Goal: Task Accomplishment & Management: Use online tool/utility

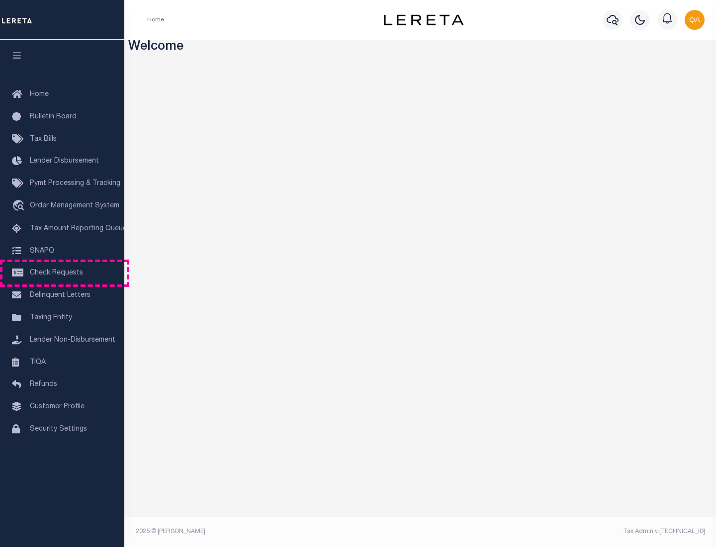
click at [62, 273] on span "Check Requests" at bounding box center [56, 273] width 53 height 7
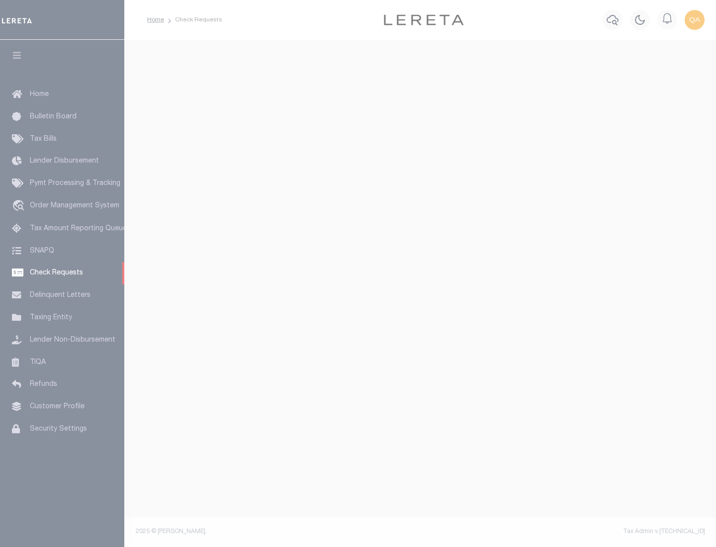
select select "50"
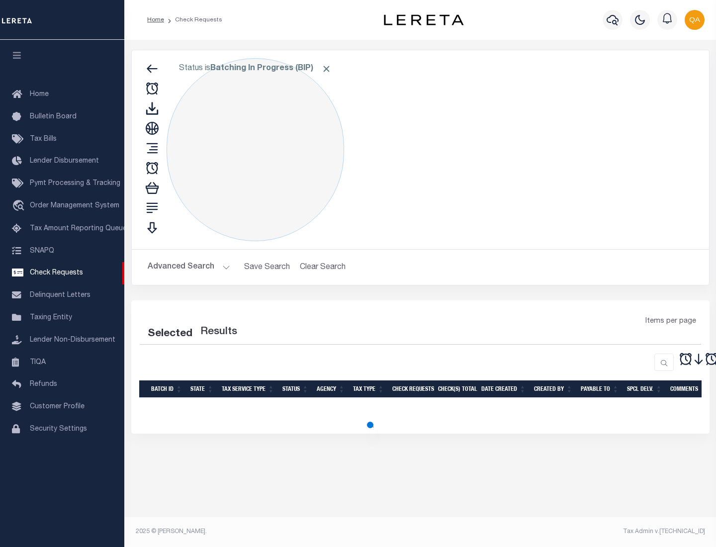
select select "50"
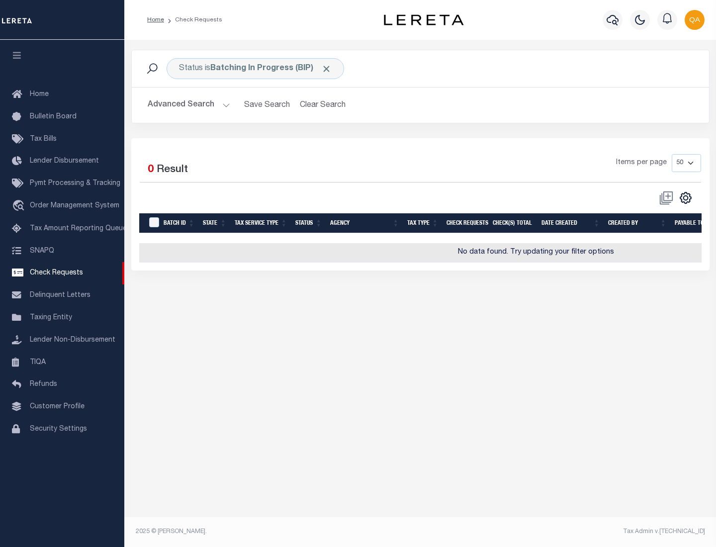
click at [327, 69] on span "Click to Remove" at bounding box center [326, 69] width 10 height 10
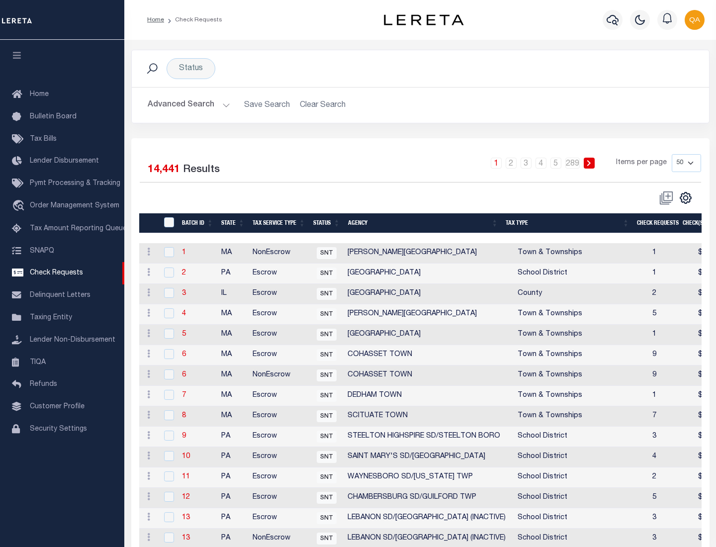
scroll to position [479, 0]
